Goal: Find specific page/section: Find specific page/section

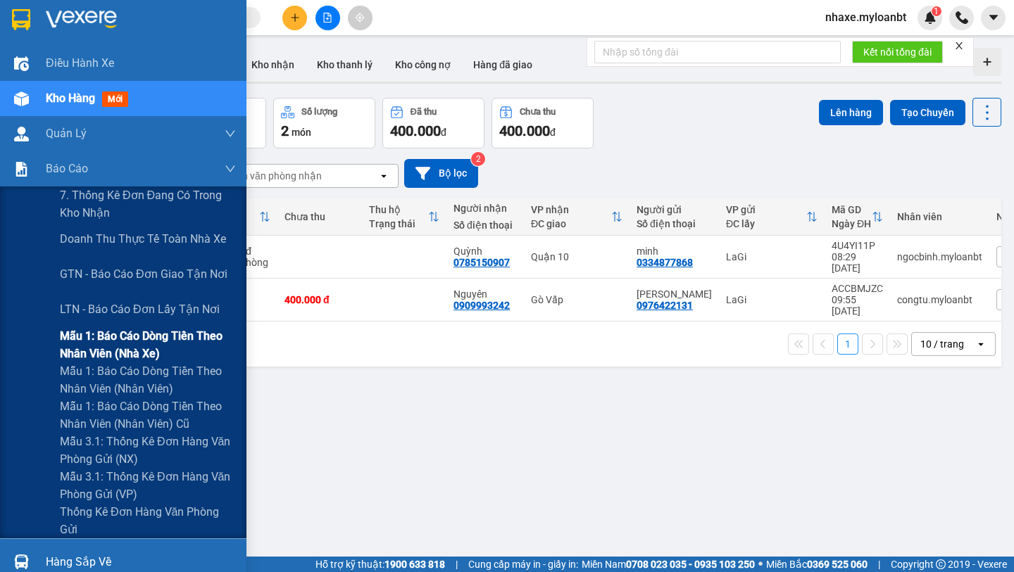
click at [131, 351] on span "Mẫu 1: Báo cáo dòng tiền theo nhân viên (Nhà xe)" at bounding box center [148, 344] width 176 height 35
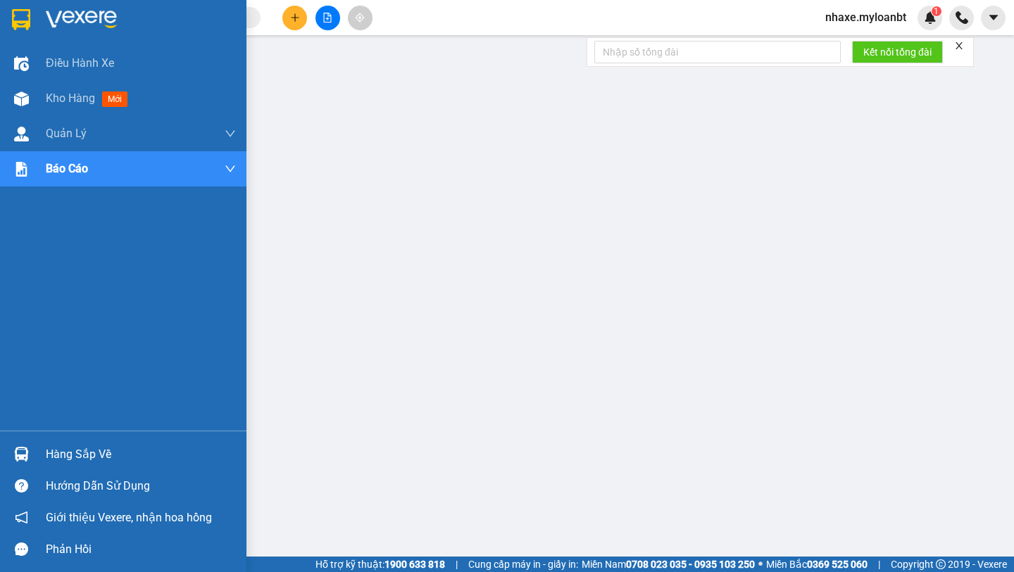
click at [19, 27] on img at bounding box center [21, 19] width 18 height 21
